Goal: Find specific page/section: Find specific page/section

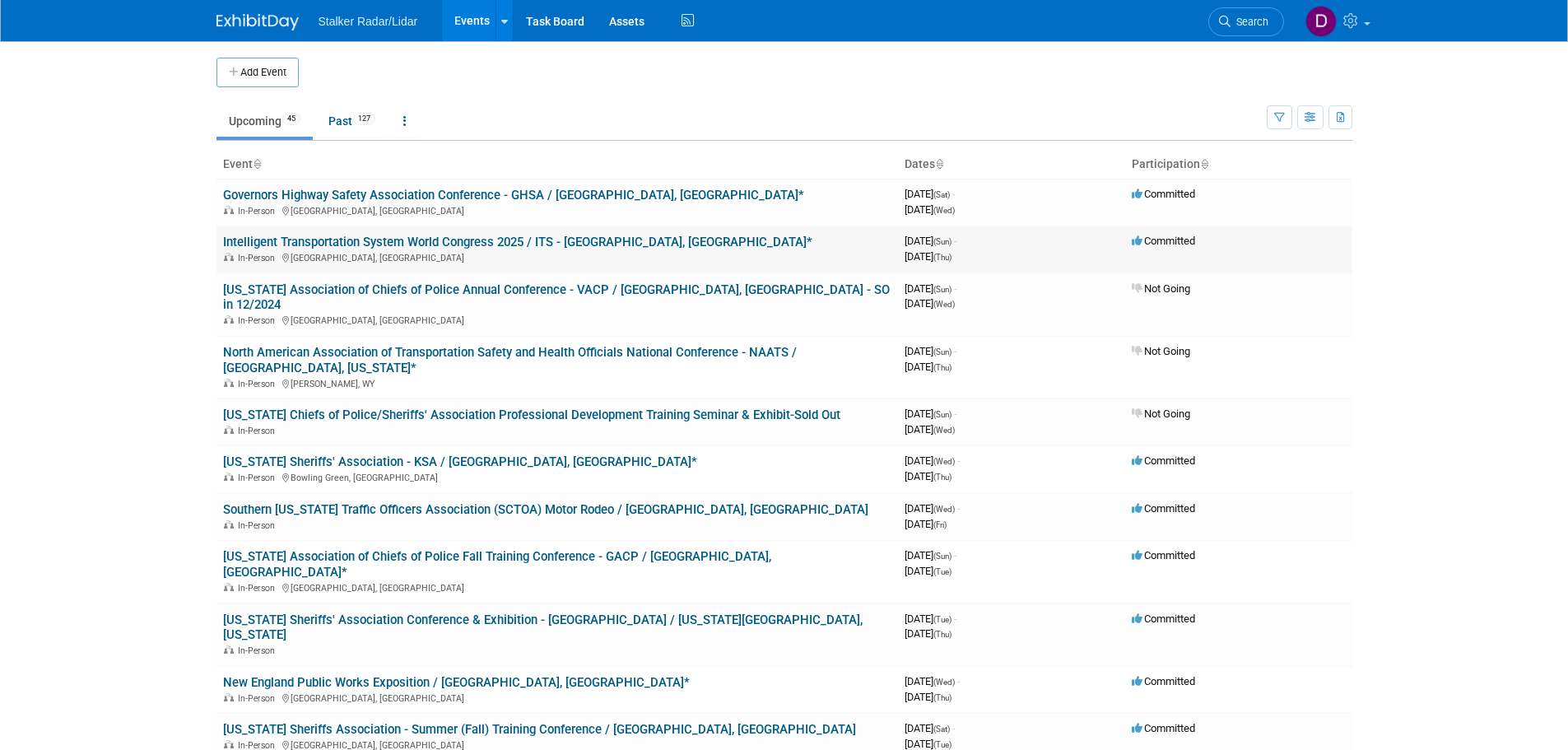
click at [412, 245] on link "Intelligent Transportation System World Congress 2025 / ITS - [GEOGRAPHIC_DATA]…" at bounding box center [517, 242] width 590 height 15
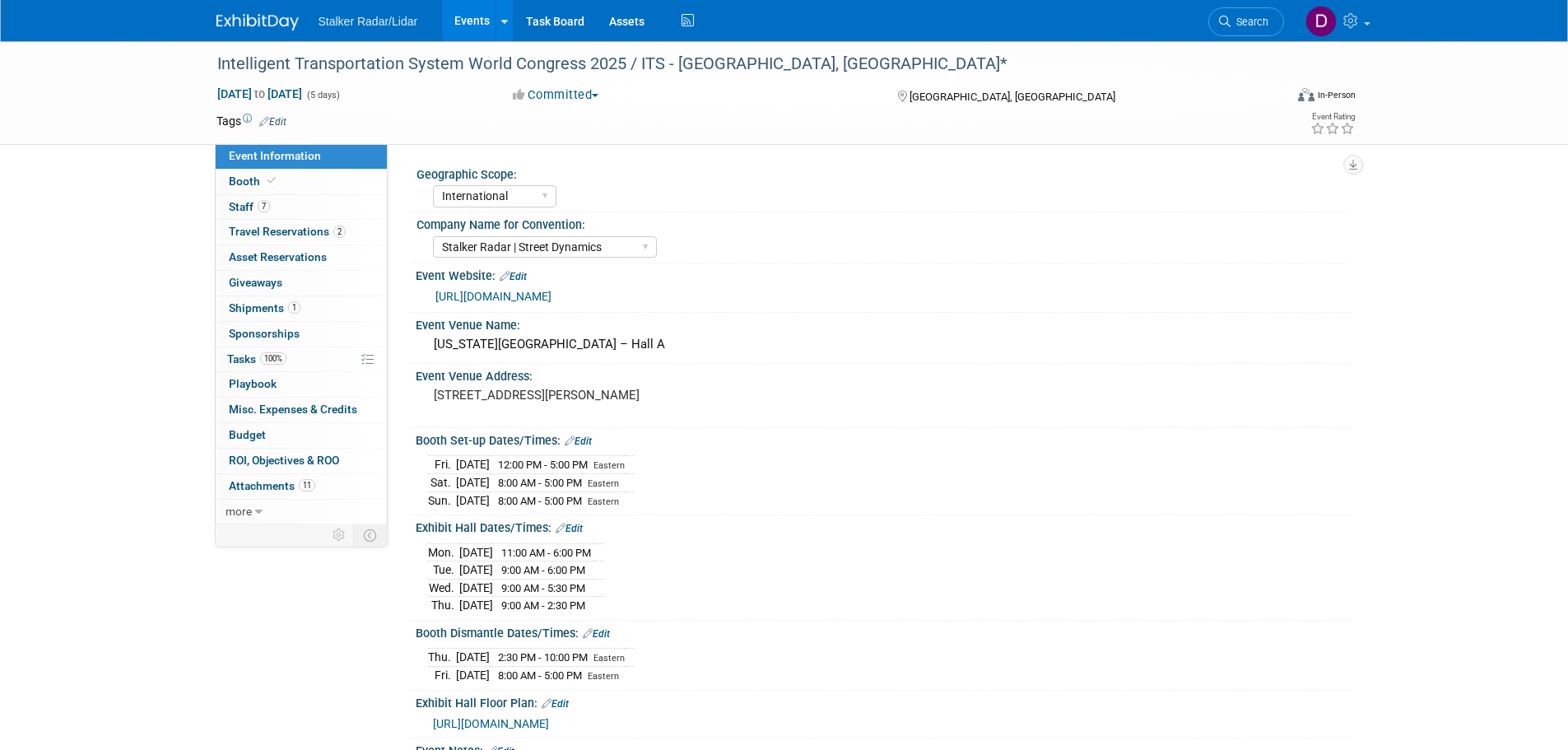
select select "International"
select select "Stalker Radar | Street Dynamics"
click at [246, 205] on span "Staff 7" at bounding box center [249, 206] width 41 height 13
